Goal: Communication & Community: Participate in discussion

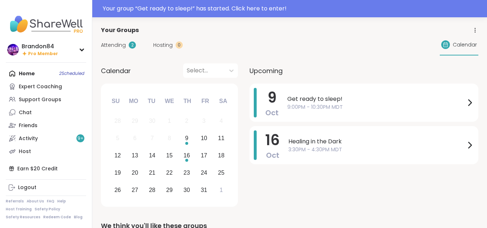
click at [257, 10] on div "Your group “ Get ready to sleep! ” has started. Click here to enter!" at bounding box center [293, 8] width 380 height 9
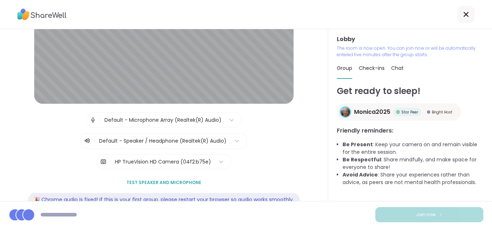
scroll to position [93, 0]
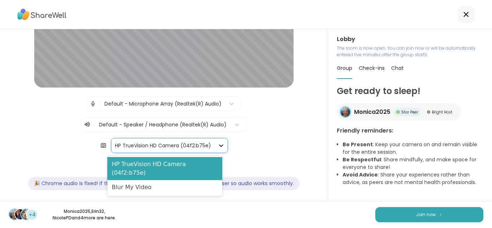
click at [218, 144] on icon at bounding box center [221, 145] width 7 height 7
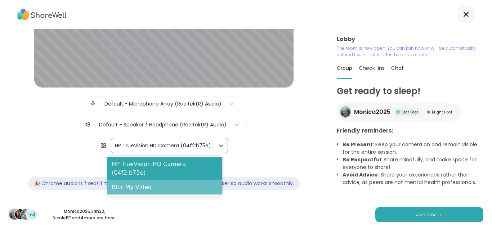
click at [141, 181] on div "Blur My Video" at bounding box center [164, 187] width 115 height 14
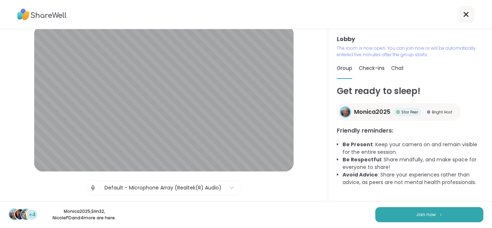
scroll to position [9, 0]
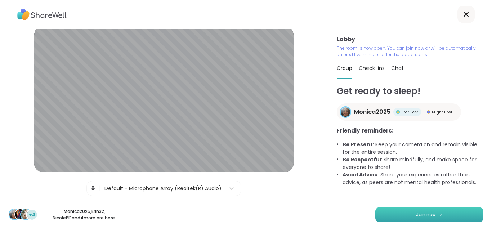
click at [416, 215] on span "Join now" at bounding box center [426, 215] width 20 height 6
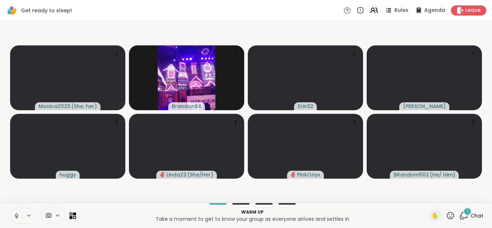
click at [14, 215] on icon at bounding box center [16, 216] width 6 height 6
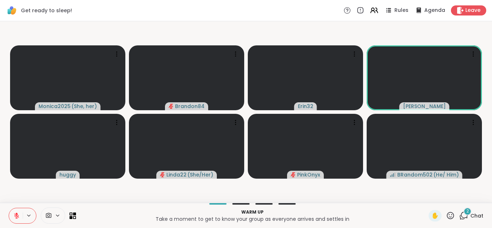
click at [14, 215] on icon at bounding box center [16, 216] width 6 height 6
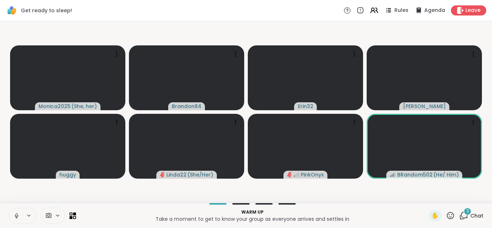
click at [14, 215] on icon at bounding box center [16, 216] width 6 height 6
click at [8, 220] on div "Warm up Take a moment to get to know your group as everyone arrives and settles…" at bounding box center [246, 215] width 492 height 25
click at [16, 215] on icon at bounding box center [16, 215] width 5 height 5
click at [464, 213] on div "3" at bounding box center [468, 212] width 8 height 8
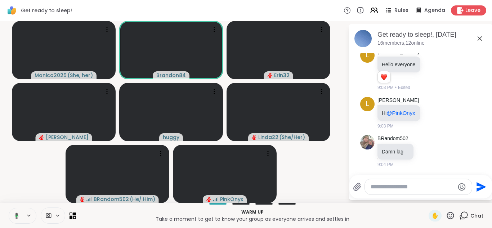
scroll to position [146, 0]
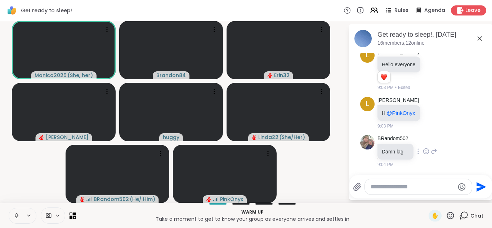
click at [423, 151] on icon at bounding box center [426, 151] width 6 height 7
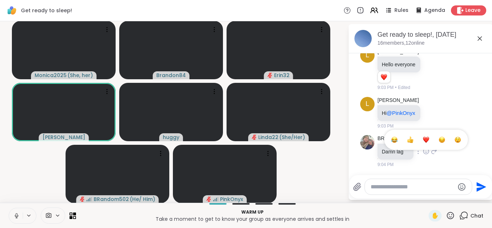
click at [423, 139] on div "Select Reaction: Heart" at bounding box center [426, 140] width 6 height 6
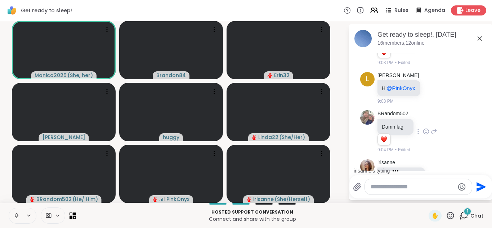
scroll to position [194, 0]
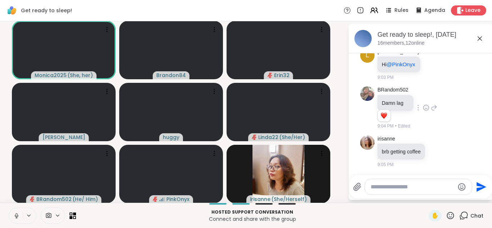
click at [11, 216] on button at bounding box center [16, 215] width 14 height 15
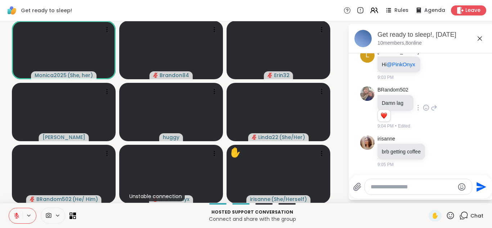
click at [14, 216] on icon at bounding box center [16, 216] width 6 height 6
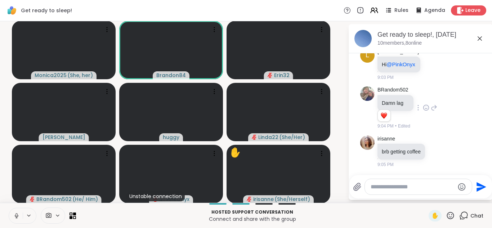
click at [9, 208] on button at bounding box center [16, 215] width 14 height 15
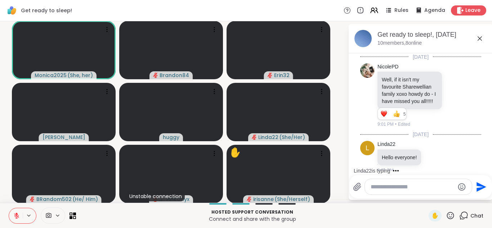
scroll to position [15, 0]
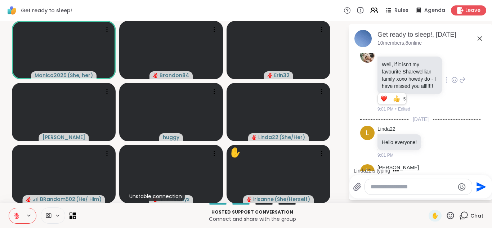
click at [452, 83] on icon at bounding box center [454, 79] width 5 height 5
click at [452, 72] on div "Select Reaction: Heart" at bounding box center [455, 68] width 6 height 6
click at [460, 84] on icon at bounding box center [463, 80] width 6 height 9
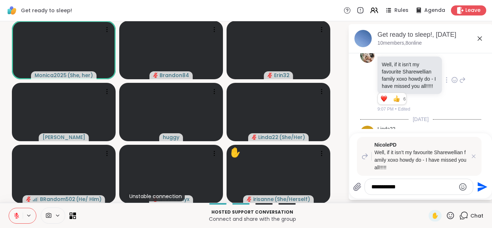
type textarea "**********"
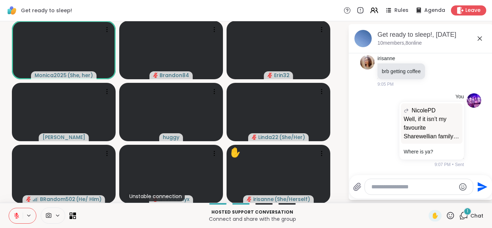
scroll to position [328, 0]
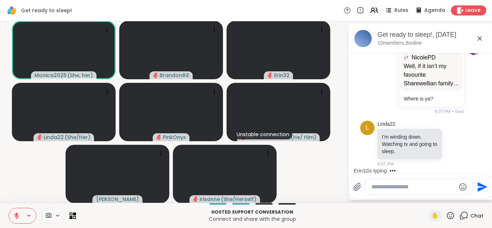
click at [18, 217] on icon at bounding box center [16, 216] width 6 height 6
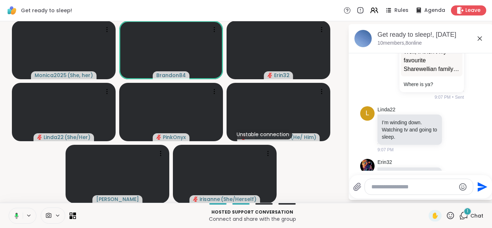
scroll to position [373, 0]
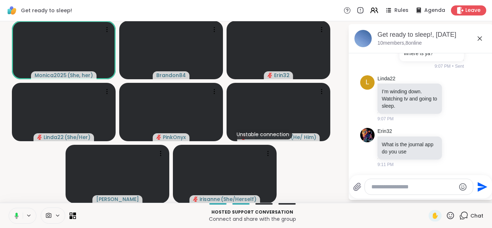
click at [18, 217] on icon at bounding box center [15, 216] width 6 height 6
click at [18, 217] on icon at bounding box center [16, 216] width 6 height 6
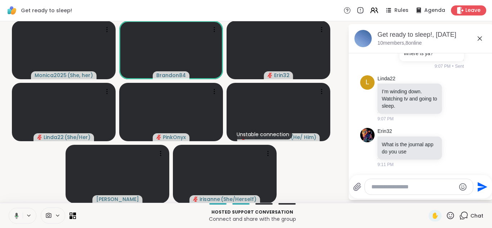
click at [18, 217] on icon at bounding box center [15, 216] width 6 height 6
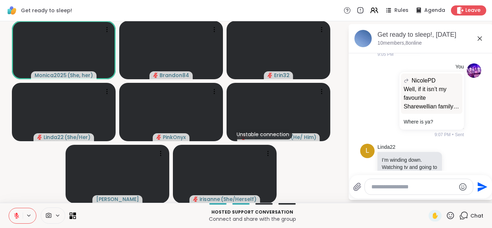
scroll to position [294, 0]
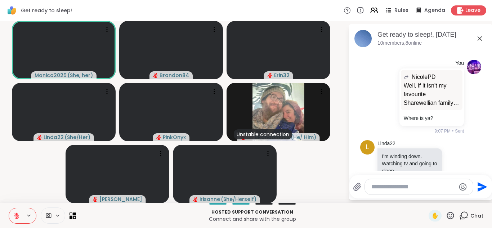
click at [446, 211] on icon at bounding box center [450, 215] width 9 height 9
click at [426, 196] on span "❤️" at bounding box center [429, 196] width 7 height 9
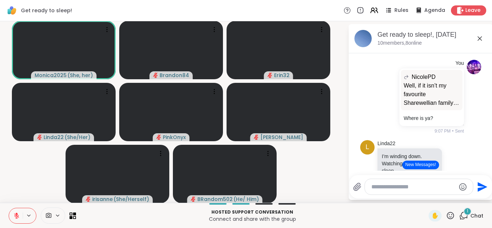
click at [406, 167] on button "New Messages!" at bounding box center [421, 165] width 36 height 9
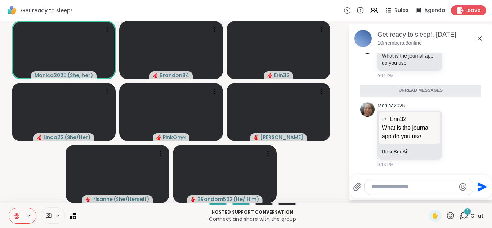
scroll to position [445, 0]
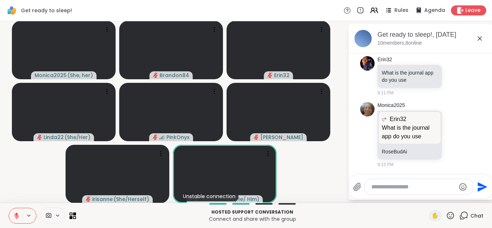
click at [17, 214] on icon at bounding box center [16, 214] width 2 height 3
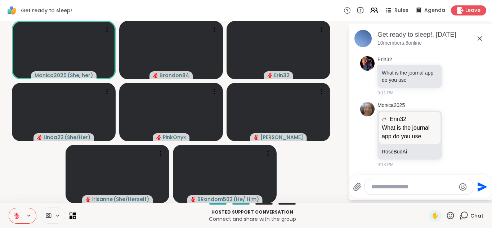
click at [17, 214] on icon at bounding box center [16, 214] width 2 height 3
click at [17, 214] on icon at bounding box center [16, 216] width 6 height 6
click at [17, 214] on icon at bounding box center [16, 214] width 2 height 3
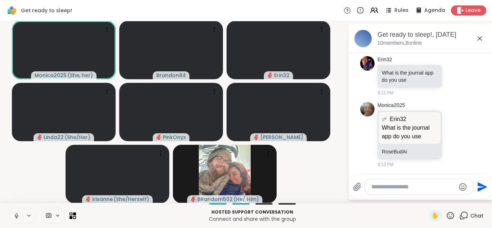
click at [9, 208] on button at bounding box center [16, 215] width 14 height 15
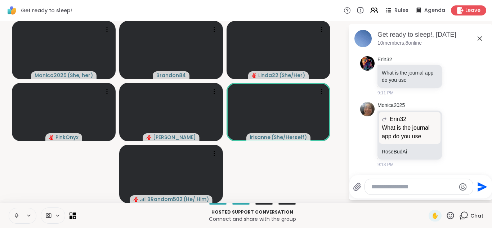
click at [17, 214] on icon at bounding box center [16, 216] width 6 height 6
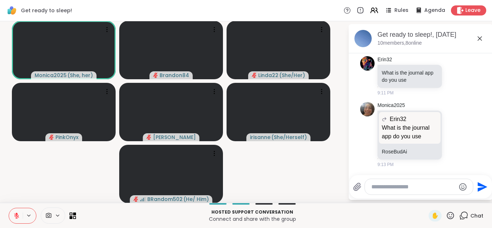
click at [17, 214] on icon at bounding box center [16, 214] width 2 height 3
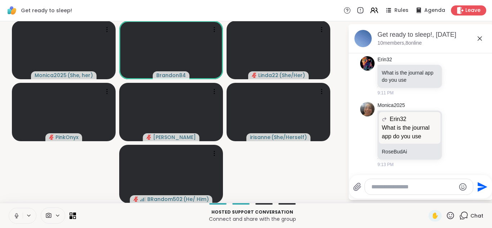
click at [17, 214] on icon at bounding box center [16, 216] width 6 height 6
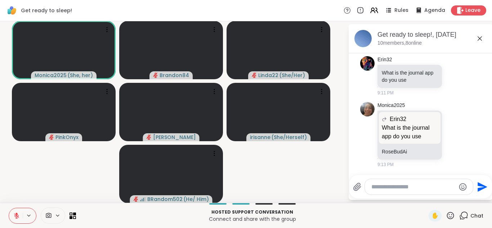
click at [17, 214] on icon at bounding box center [16, 214] width 2 height 3
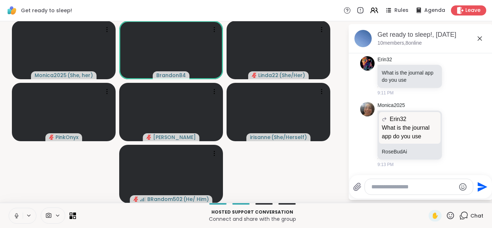
click at [17, 214] on icon at bounding box center [16, 216] width 6 height 6
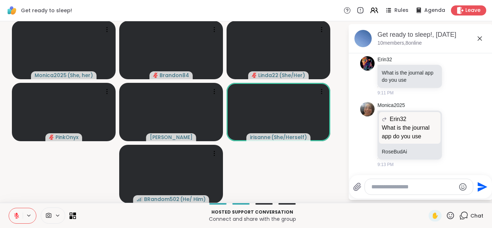
click at [25, 214] on button at bounding box center [29, 216] width 13 height 6
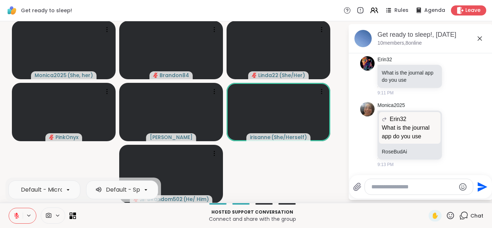
click at [49, 215] on icon at bounding box center [48, 215] width 5 height 5
click at [58, 213] on icon at bounding box center [58, 216] width 6 height 6
click at [58, 215] on icon at bounding box center [58, 216] width 6 height 6
click at [62, 192] on div at bounding box center [68, 190] width 12 height 12
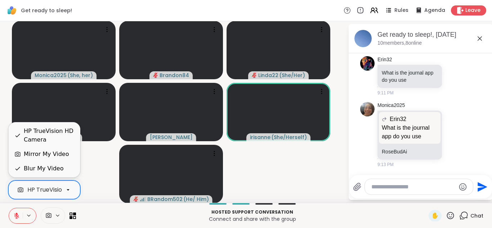
scroll to position [0, 28]
click at [59, 171] on div "Blur My Video" at bounding box center [44, 168] width 40 height 9
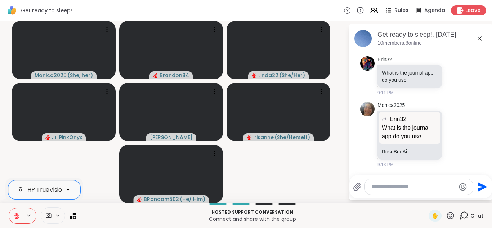
click at [15, 213] on icon at bounding box center [16, 216] width 6 height 6
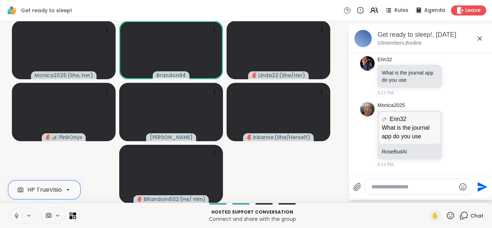
click at [9, 208] on button at bounding box center [16, 215] width 14 height 15
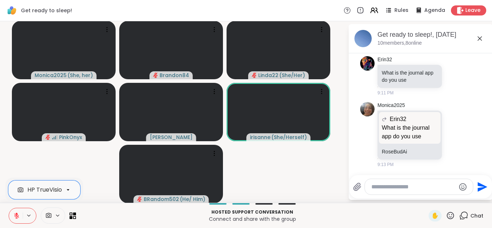
click at [9, 208] on button at bounding box center [16, 215] width 14 height 15
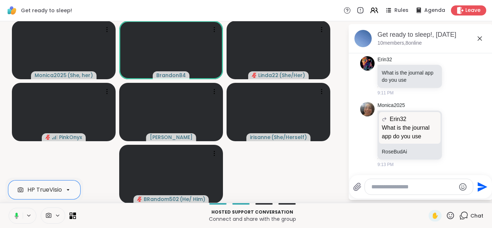
click at [8, 208] on button at bounding box center [15, 215] width 15 height 15
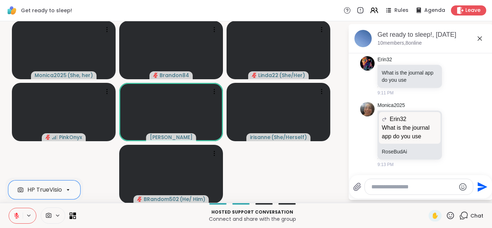
click at [9, 208] on button at bounding box center [16, 215] width 14 height 15
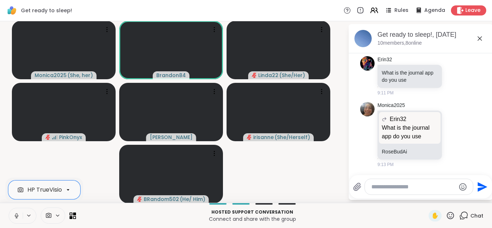
click at [9, 208] on button at bounding box center [16, 215] width 14 height 15
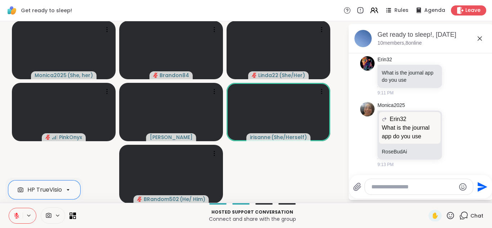
click at [15, 213] on icon at bounding box center [16, 216] width 6 height 6
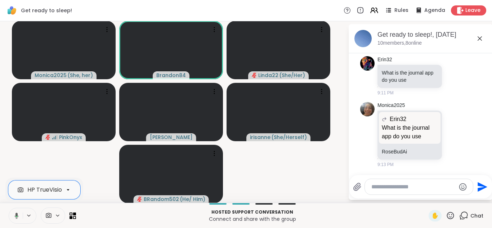
click at [8, 208] on button at bounding box center [15, 215] width 15 height 15
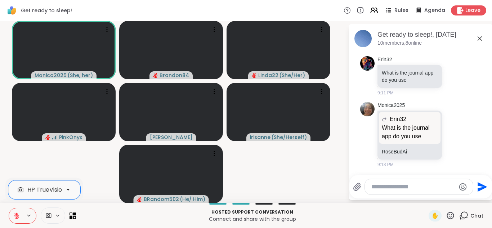
click at [9, 208] on button at bounding box center [16, 215] width 14 height 15
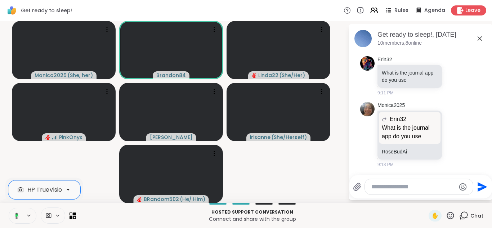
click at [8, 208] on button at bounding box center [15, 215] width 15 height 15
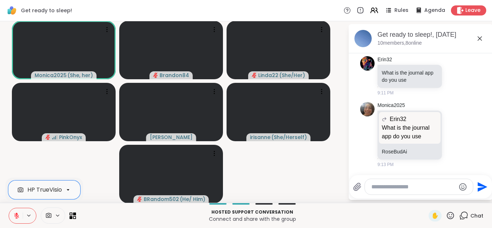
click at [9, 208] on button at bounding box center [16, 215] width 14 height 15
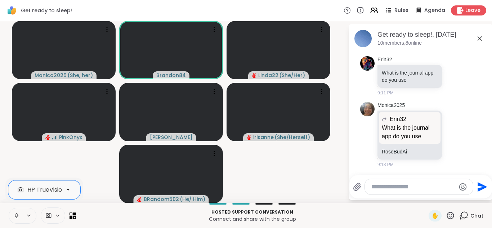
click at [15, 213] on icon at bounding box center [16, 216] width 6 height 6
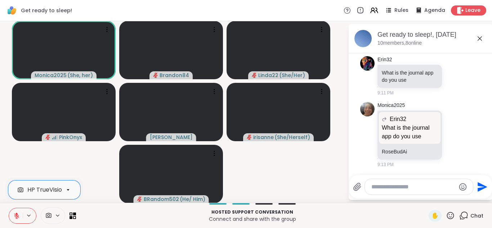
click at [15, 213] on icon at bounding box center [16, 216] width 6 height 6
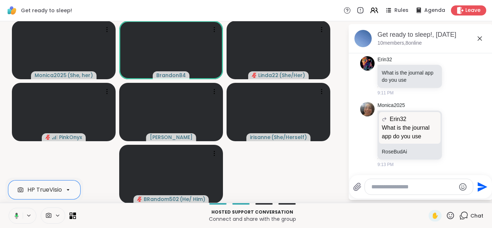
click at [15, 213] on icon at bounding box center [15, 216] width 6 height 6
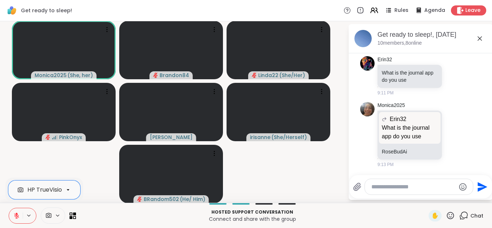
click at [15, 213] on icon at bounding box center [16, 216] width 6 height 6
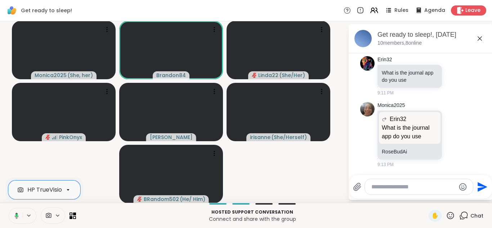
click at [8, 208] on button at bounding box center [15, 215] width 15 height 15
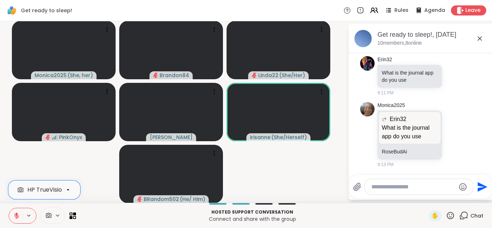
click at [15, 213] on icon at bounding box center [16, 216] width 6 height 6
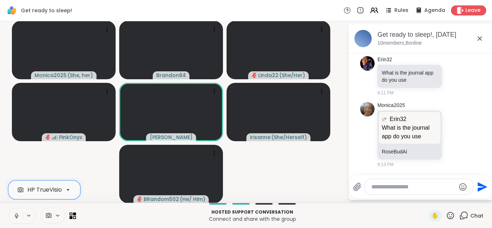
click at [15, 213] on icon at bounding box center [16, 216] width 6 height 6
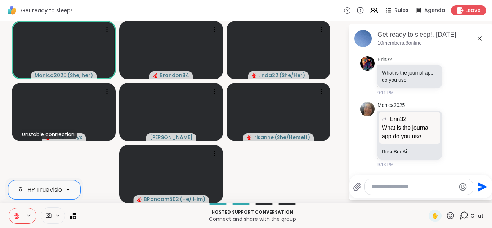
click at [9, 208] on button at bounding box center [16, 215] width 14 height 15
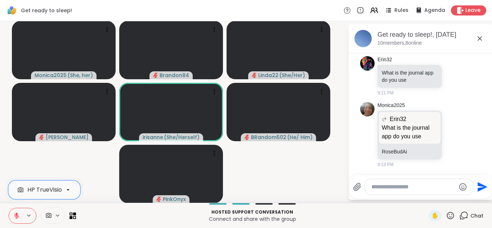
click at [15, 213] on icon at bounding box center [16, 216] width 6 height 6
click at [9, 208] on button at bounding box center [16, 215] width 14 height 15
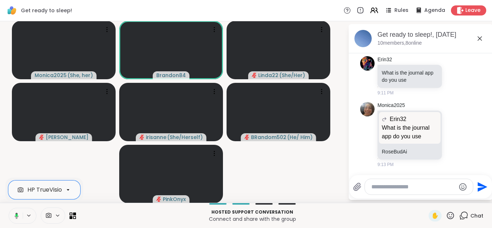
click at [8, 208] on button at bounding box center [15, 215] width 15 height 15
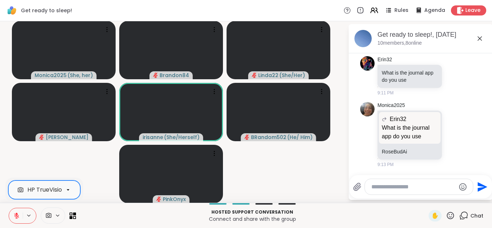
click at [9, 208] on button at bounding box center [16, 215] width 14 height 15
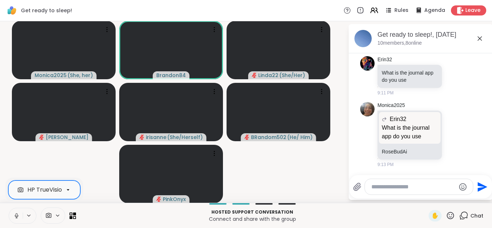
click at [9, 208] on button at bounding box center [16, 215] width 14 height 15
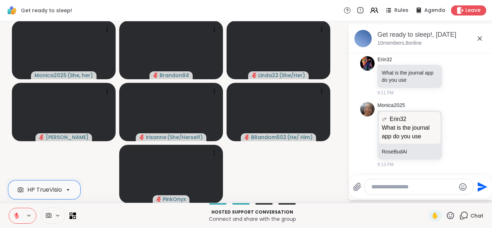
click at [13, 216] on button at bounding box center [16, 215] width 14 height 15
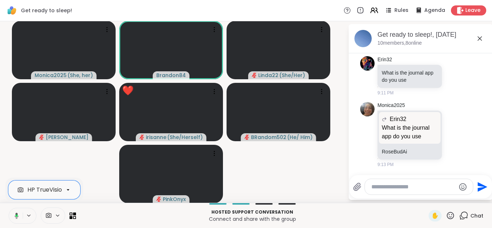
click at [8, 208] on button at bounding box center [15, 215] width 15 height 15
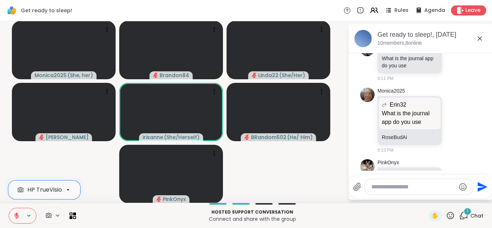
scroll to position [505, 0]
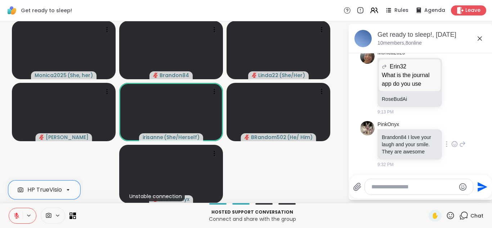
click at [452, 141] on icon at bounding box center [455, 144] width 6 height 7
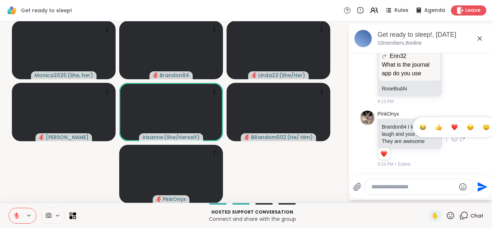
scroll to position [515, 0]
click at [452, 126] on div "Select Reaction: Heart" at bounding box center [455, 127] width 6 height 6
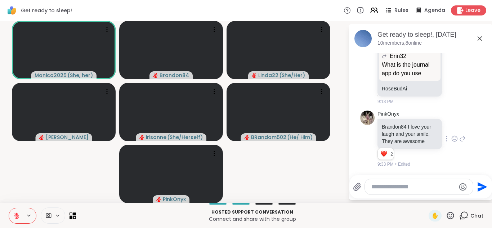
click at [17, 217] on icon at bounding box center [16, 215] width 5 height 5
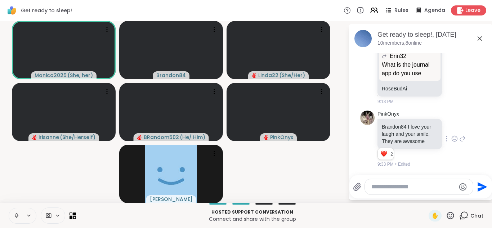
click at [17, 215] on icon at bounding box center [16, 214] width 2 height 3
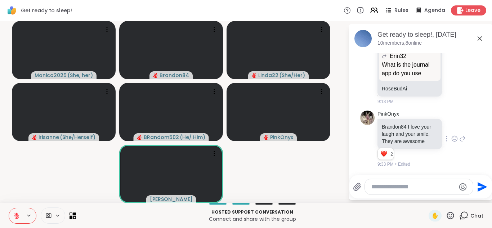
click at [9, 208] on button at bounding box center [16, 215] width 14 height 15
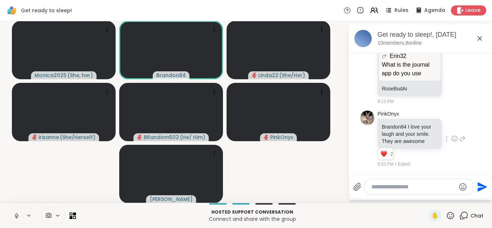
click at [9, 208] on button at bounding box center [16, 215] width 14 height 15
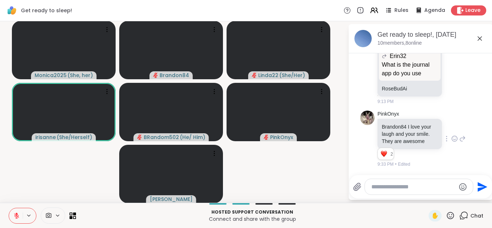
click at [9, 208] on button at bounding box center [16, 215] width 14 height 15
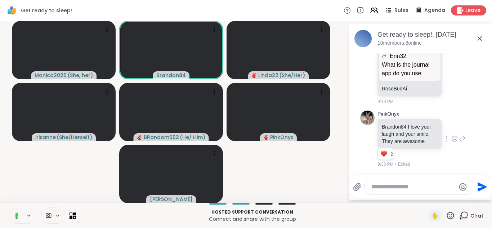
click at [8, 208] on button at bounding box center [15, 215] width 15 height 15
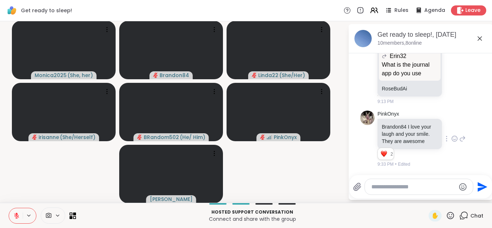
click at [9, 208] on button at bounding box center [16, 215] width 14 height 15
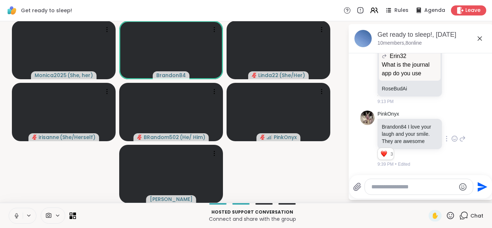
click at [9, 208] on button at bounding box center [16, 215] width 14 height 15
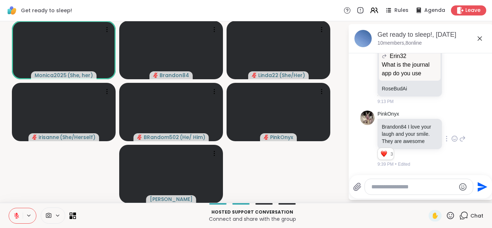
click at [9, 208] on button at bounding box center [16, 215] width 14 height 15
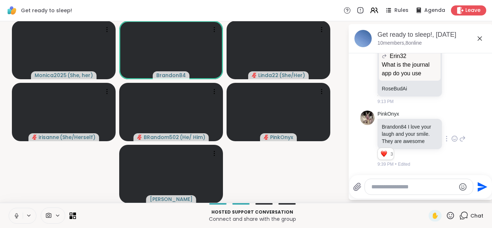
click at [9, 208] on button at bounding box center [16, 215] width 14 height 15
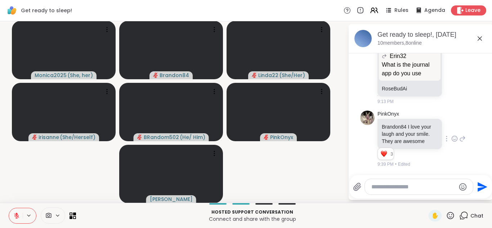
click at [375, 187] on textarea "Type your message" at bounding box center [414, 186] width 84 height 7
type textarea "***"
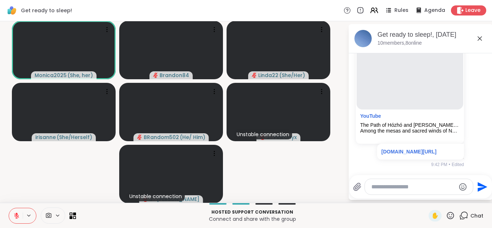
scroll to position [784, 0]
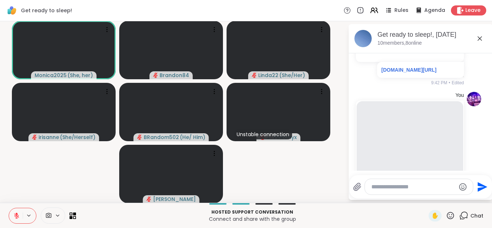
click at [17, 216] on icon at bounding box center [16, 215] width 5 height 5
click at [17, 216] on icon at bounding box center [16, 216] width 6 height 6
click at [17, 216] on icon at bounding box center [16, 215] width 5 height 5
click at [17, 216] on icon at bounding box center [16, 216] width 6 height 6
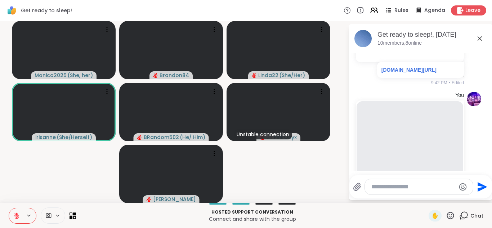
click at [17, 216] on icon at bounding box center [16, 215] width 5 height 5
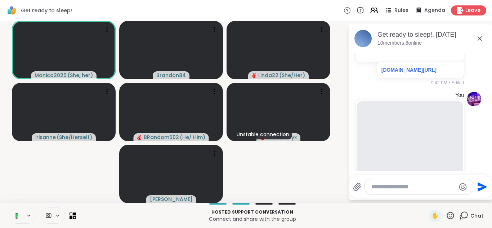
drag, startPoint x: 17, startPoint y: 216, endPoint x: 1, endPoint y: 173, distance: 45.6
click at [1, 173] on div "Monica2025 ( She, her ) Brandon84 Linda22 ( She/Her ) irisanne ( She/Herself ) …" at bounding box center [246, 112] width 492 height 182
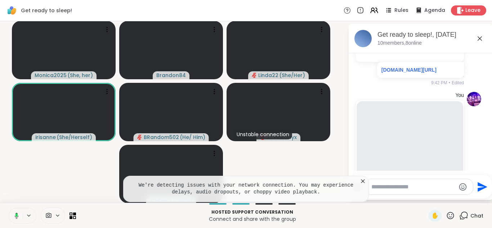
click at [17, 216] on rect at bounding box center [16, 215] width 2 height 3
click at [17, 216] on icon at bounding box center [16, 215] width 5 height 5
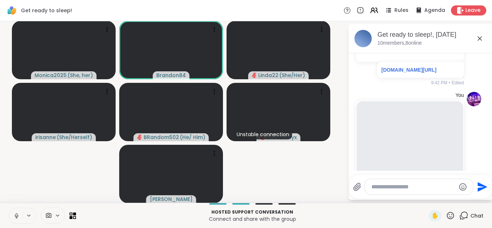
click at [17, 216] on icon at bounding box center [16, 216] width 6 height 6
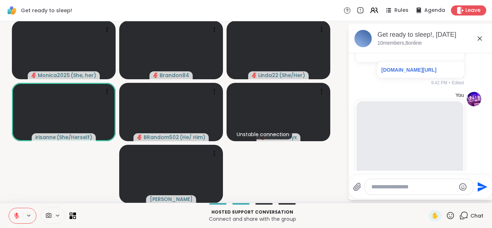
click at [17, 216] on icon at bounding box center [16, 215] width 5 height 5
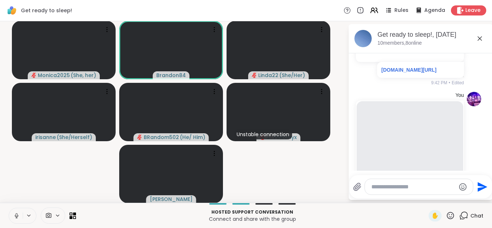
click at [17, 216] on icon at bounding box center [16, 216] width 6 height 6
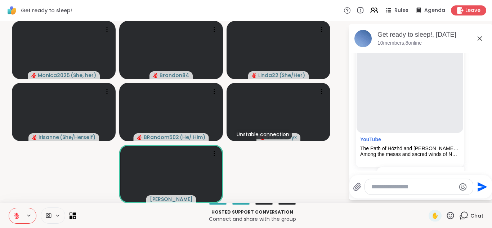
scroll to position [689, 0]
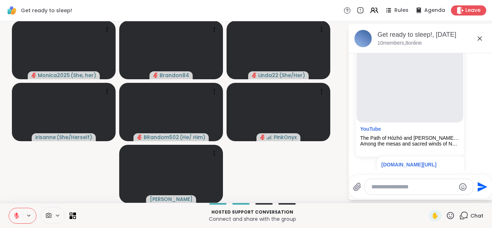
click at [406, 185] on textarea "Type your message" at bounding box center [414, 186] width 84 height 7
type textarea "**********"
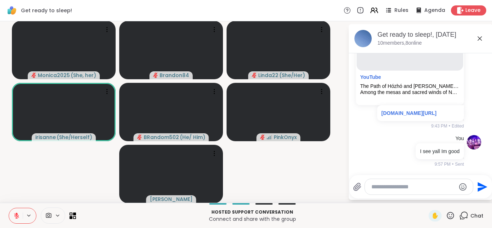
scroll to position [947, 0]
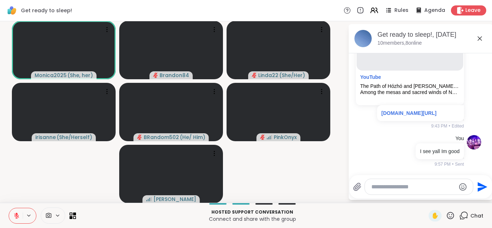
click at [16, 211] on button at bounding box center [16, 215] width 14 height 15
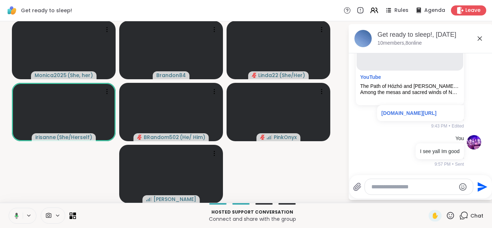
click at [16, 211] on button at bounding box center [15, 215] width 15 height 15
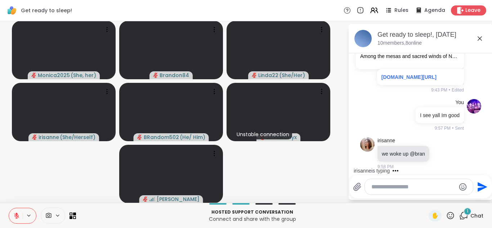
scroll to position [985, 0]
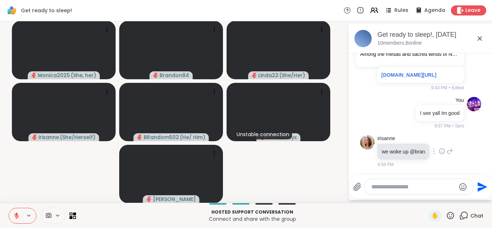
click at [439, 150] on icon at bounding box center [442, 151] width 6 height 7
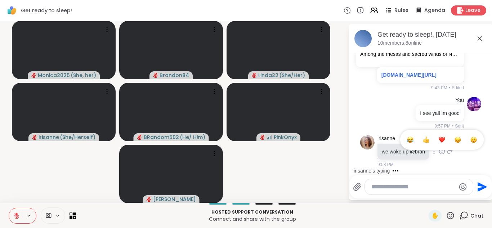
click at [407, 140] on div "Select Reaction: Joy" at bounding box center [410, 140] width 6 height 6
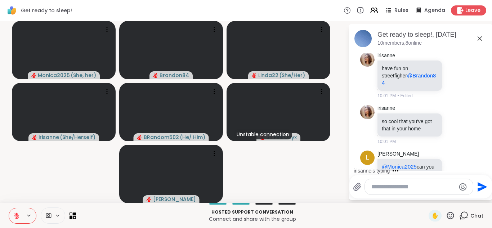
scroll to position [1102, 0]
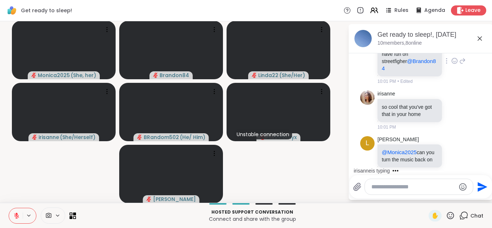
click at [452, 65] on icon at bounding box center [455, 60] width 6 height 7
click at [452, 53] on div "Select Reaction: Heart" at bounding box center [455, 49] width 6 height 6
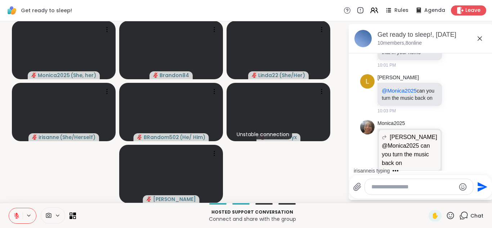
scroll to position [1160, 0]
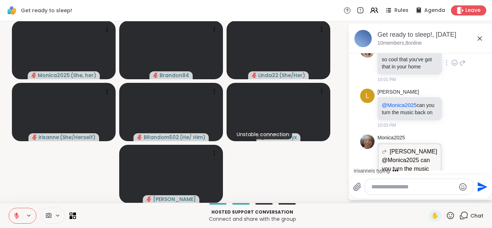
click at [452, 66] on icon at bounding box center [455, 62] width 6 height 7
click at [448, 58] on button "Select Reaction: Heart" at bounding box center [455, 51] width 14 height 14
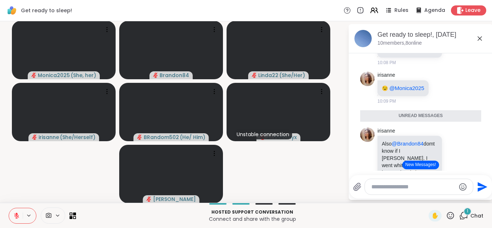
scroll to position [1419, 0]
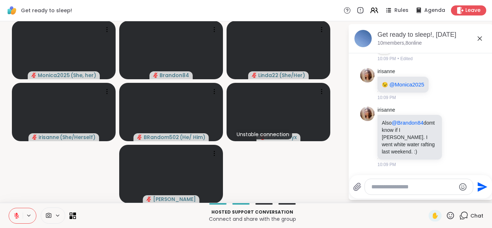
click at [437, 62] on div "irisanne But it's sharwell.... your secrets are safe here. Remember all session…" at bounding box center [422, 30] width 88 height 65
click at [454, 31] on icon at bounding box center [455, 30] width 2 height 1
click at [420, 21] on div "Select Reaction: Joy" at bounding box center [423, 18] width 6 height 6
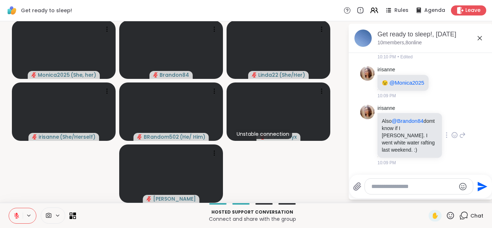
click at [452, 134] on icon at bounding box center [455, 135] width 6 height 7
click at [452, 123] on div "Select Reaction: Heart" at bounding box center [455, 123] width 6 height 6
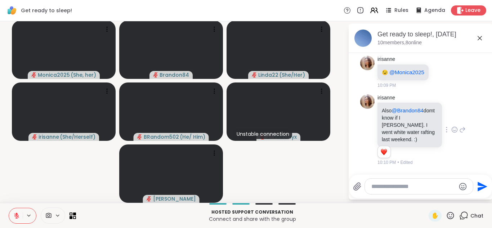
scroll to position [1494, 0]
click at [460, 130] on icon at bounding box center [463, 129] width 6 height 9
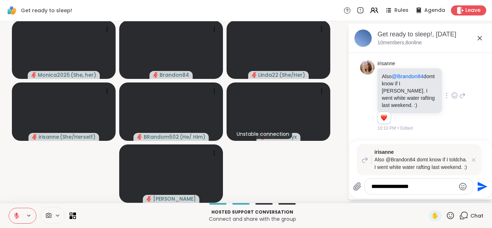
type textarea "**********"
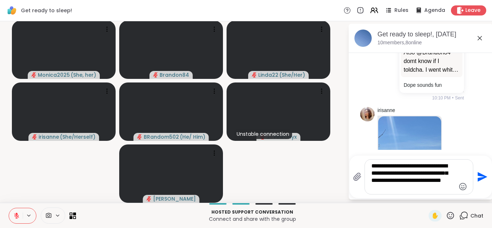
scroll to position [1720, 0]
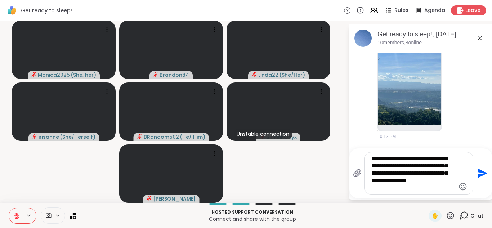
type textarea "**********"
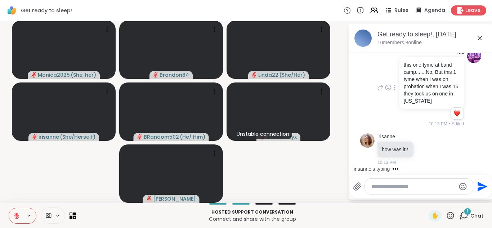
scroll to position [1824, 0]
click at [375, 190] on textarea "Type your message" at bounding box center [414, 186] width 84 height 7
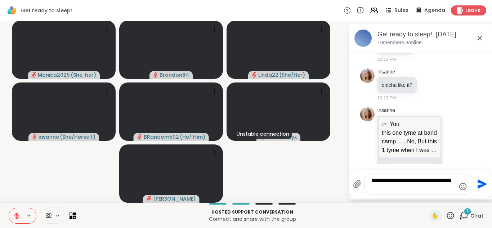
scroll to position [2113, 0]
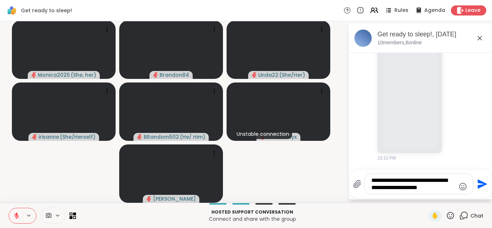
type textarea "**********"
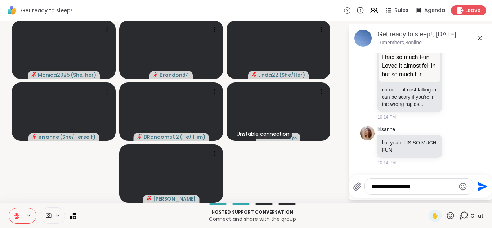
scroll to position [2319, 0]
type textarea "**********"
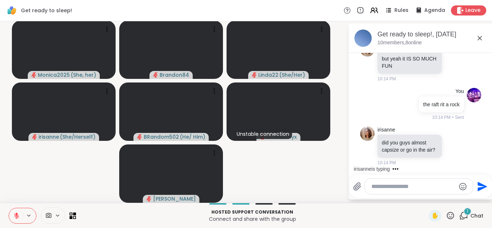
scroll to position [2410, 0]
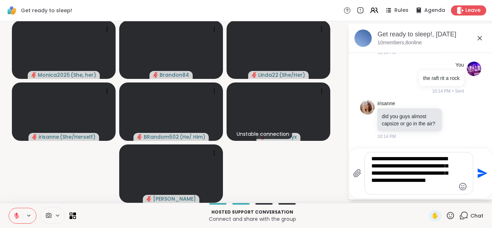
type textarea "**********"
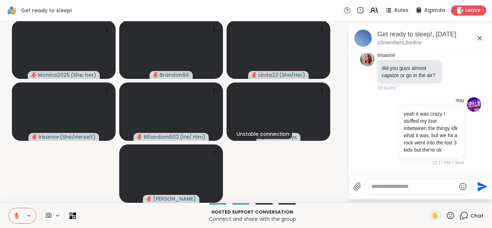
scroll to position [2492, 0]
type textarea "*"
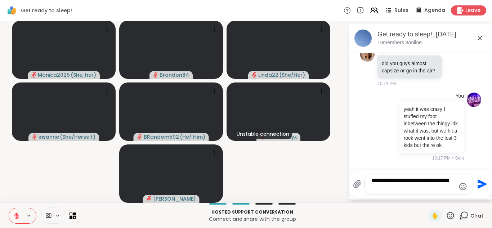
type textarea "**********"
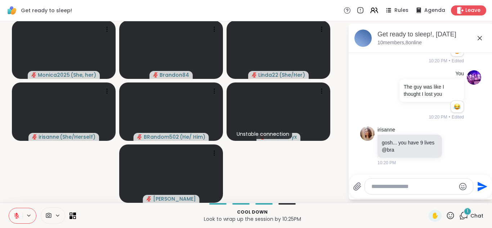
scroll to position [2604, 0]
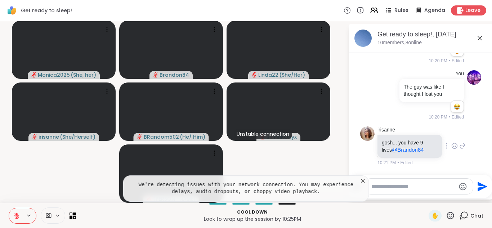
click at [454, 147] on icon at bounding box center [455, 146] width 2 height 1
click at [452, 132] on div "Select Reaction: Heart" at bounding box center [455, 134] width 6 height 6
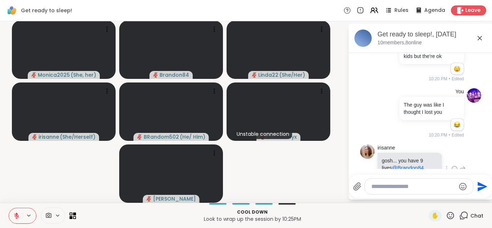
scroll to position [2614, 0]
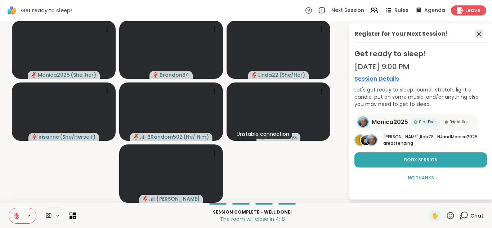
click at [478, 30] on icon at bounding box center [479, 34] width 9 height 9
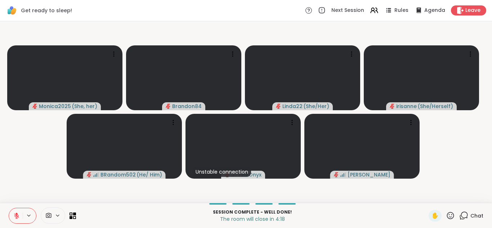
scroll to position [0, 0]
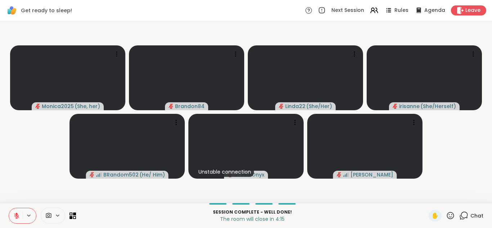
click at [460, 216] on icon at bounding box center [464, 215] width 9 height 9
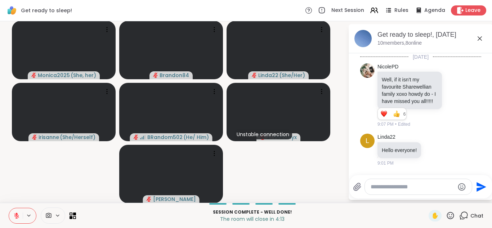
scroll to position [2607, 0]
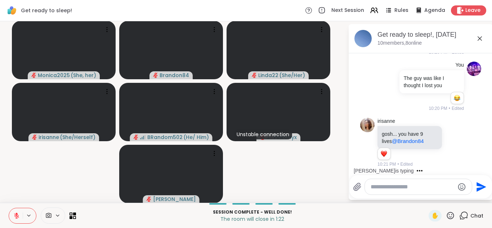
click at [400, 188] on textarea "Type your message" at bounding box center [413, 186] width 84 height 7
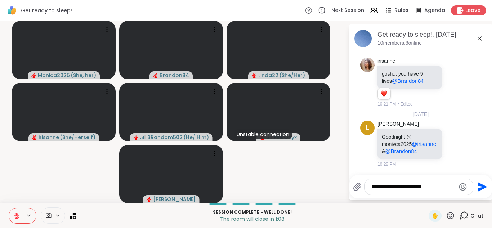
type textarea "**********"
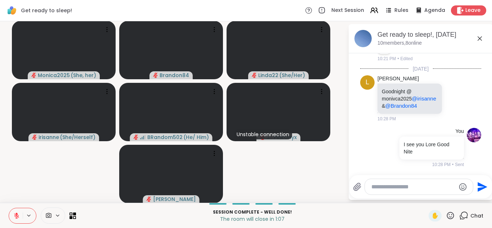
scroll to position [2720, 0]
type textarea "**********"
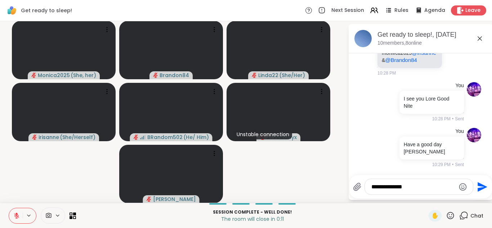
type textarea "**********"
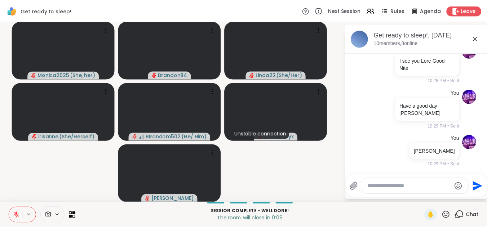
scroll to position [2804, 0]
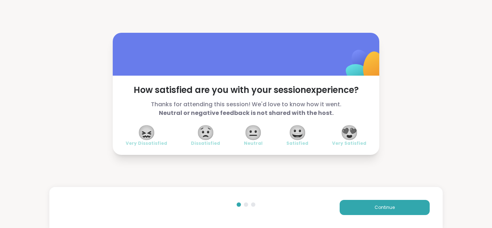
click at [347, 130] on span "😍" at bounding box center [350, 132] width 18 height 13
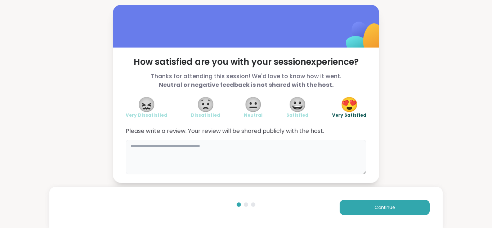
click at [161, 154] on textarea at bounding box center [246, 157] width 241 height 35
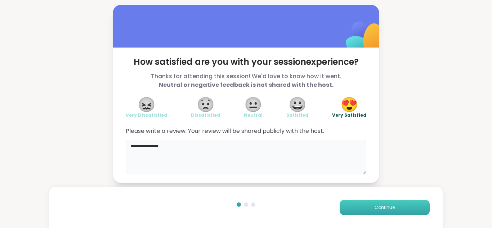
type textarea "**********"
click at [390, 208] on span "Continue" at bounding box center [385, 207] width 20 height 6
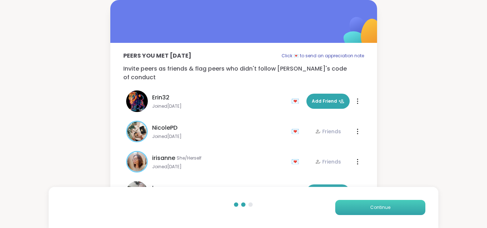
click at [390, 208] on span "Continue" at bounding box center [380, 207] width 20 height 6
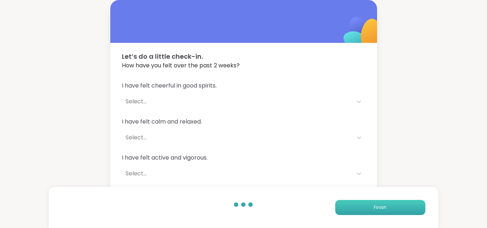
click at [390, 208] on button "Finish" at bounding box center [380, 207] width 90 height 15
